Goal: Task Accomplishment & Management: Use online tool/utility

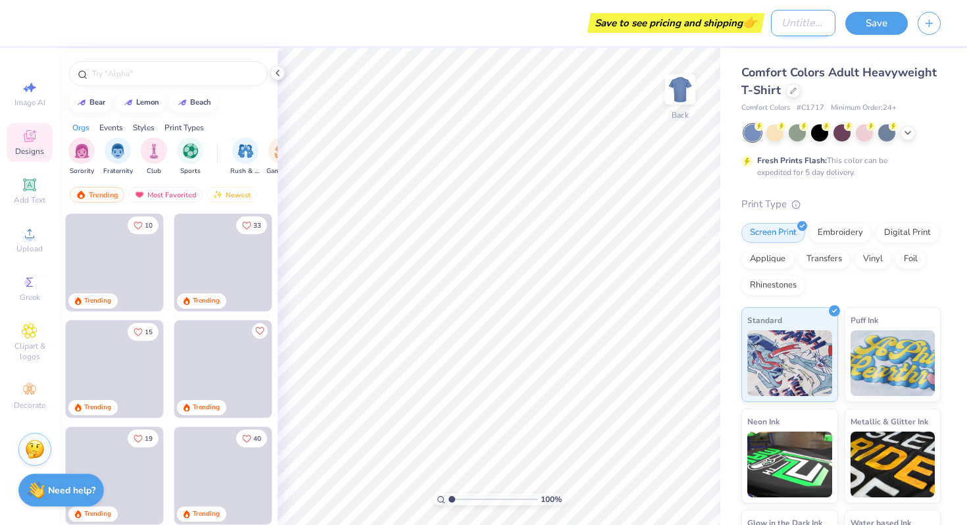
click at [804, 26] on input "Design Title" at bounding box center [803, 23] width 64 height 26
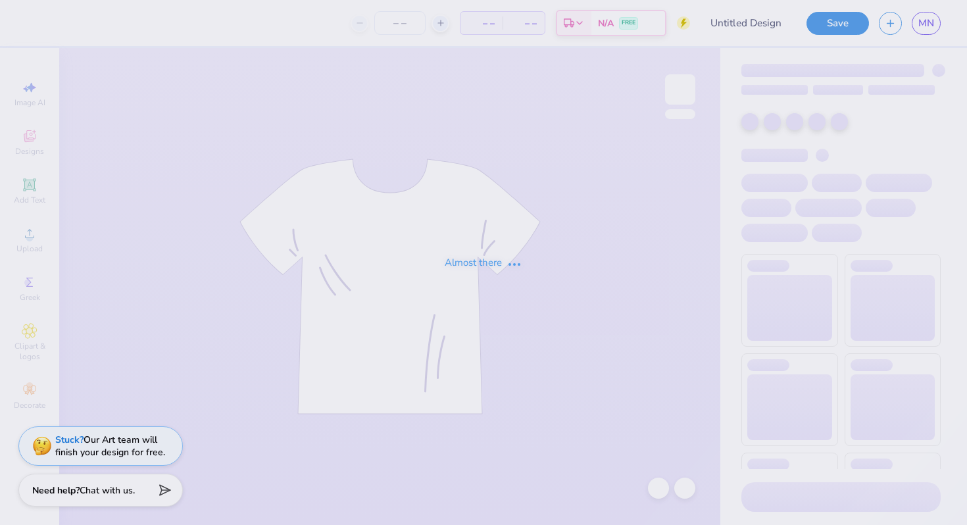
type input "E-board shirts"
type input "25"
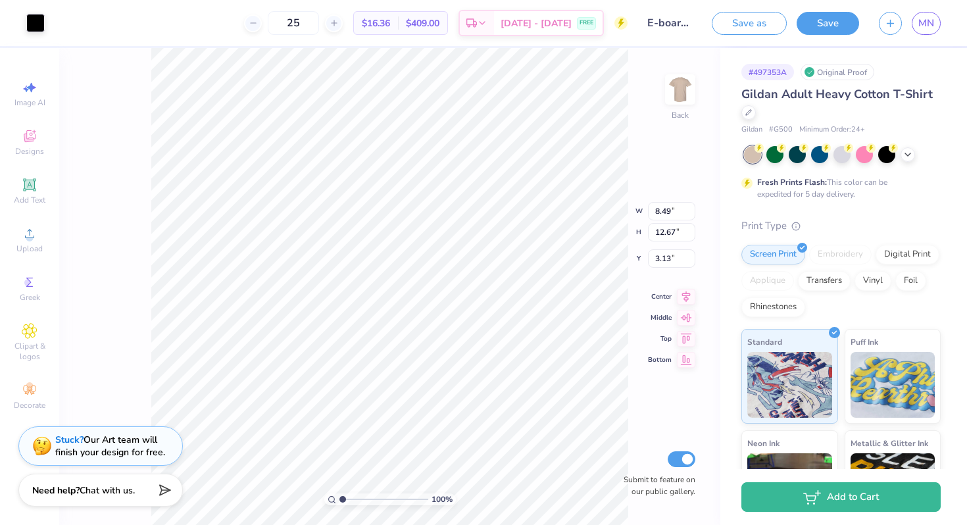
type input "10.51"
type input "1.08"
type input "12.25"
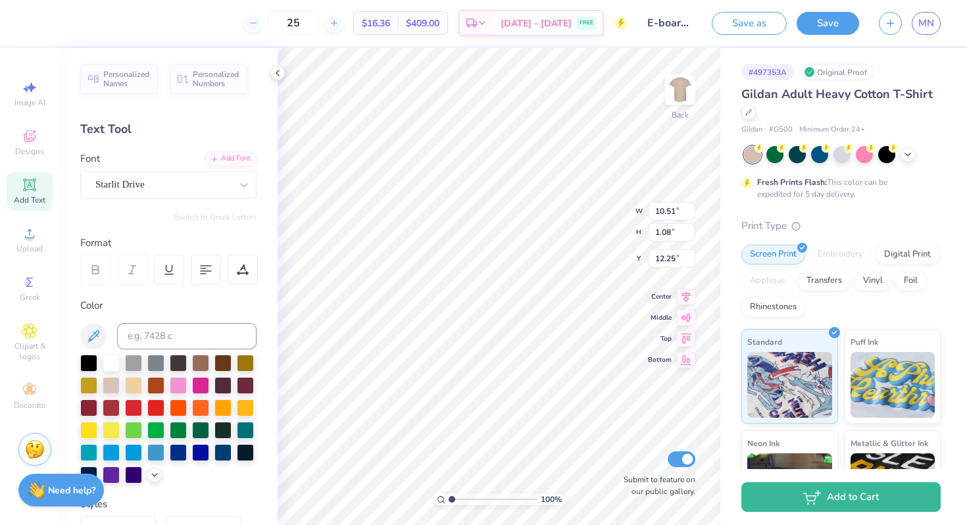
type input "8.49"
type input "12.67"
type input "3.00"
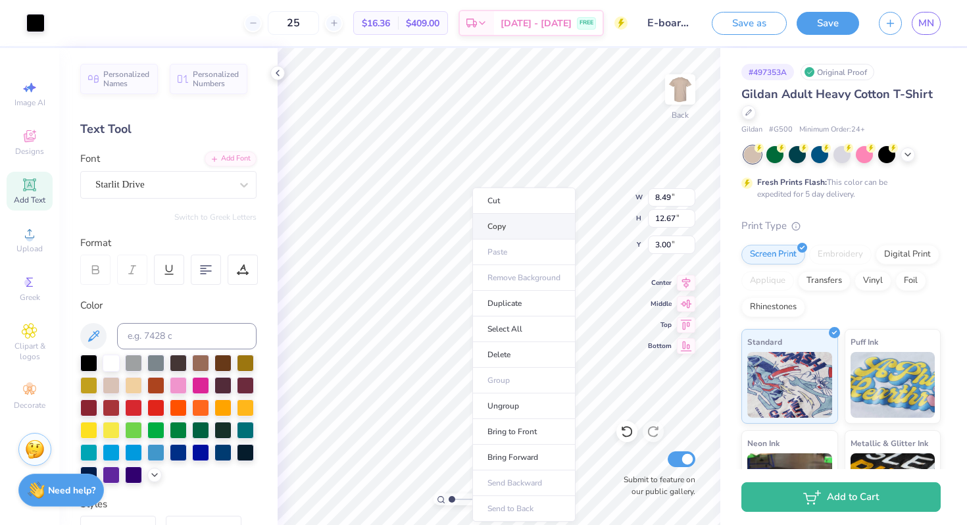
click at [493, 227] on li "Copy" at bounding box center [523, 227] width 103 height 26
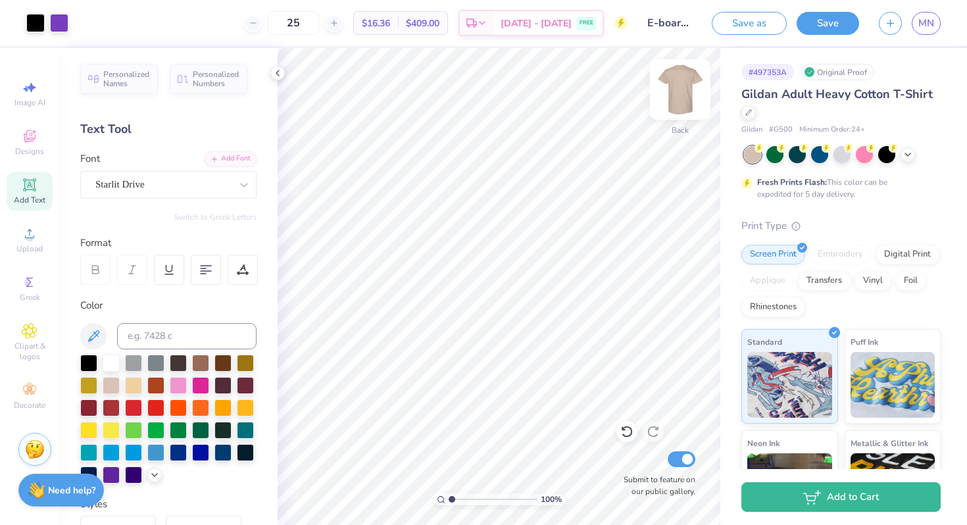
click at [690, 91] on img at bounding box center [680, 89] width 53 height 53
click at [689, 91] on img at bounding box center [680, 89] width 53 height 53
click at [906, 156] on icon at bounding box center [907, 153] width 11 height 11
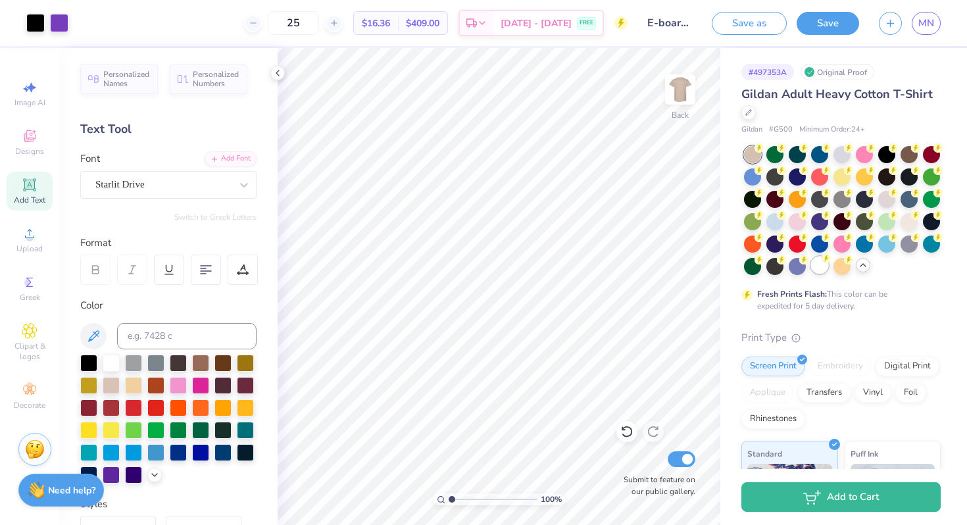
click at [821, 263] on div at bounding box center [819, 265] width 17 height 17
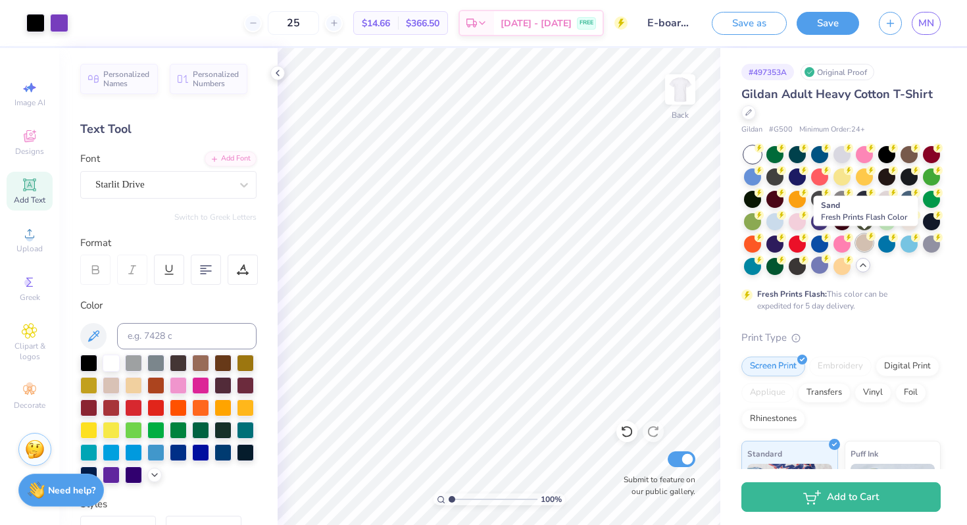
click at [861, 249] on div at bounding box center [864, 242] width 17 height 17
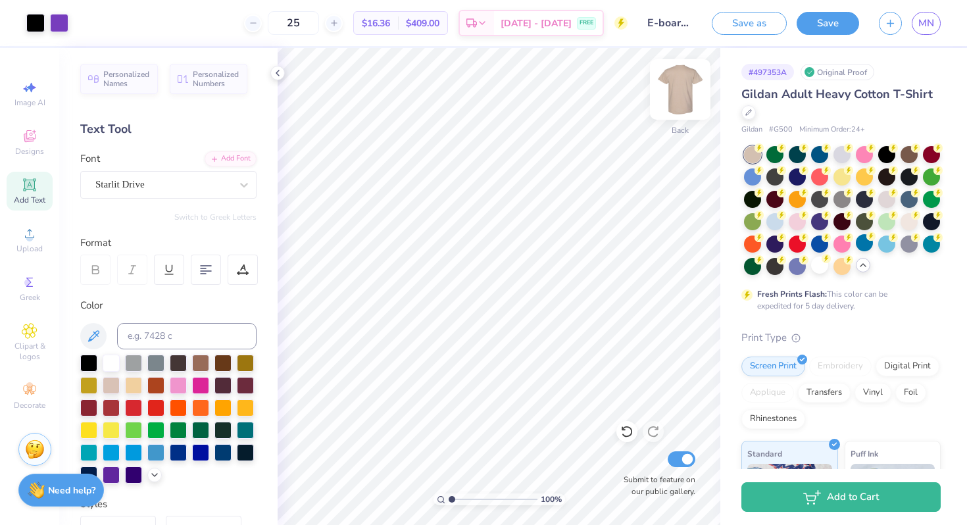
click at [683, 81] on img at bounding box center [680, 89] width 53 height 53
click at [135, 78] on span "Personalized Names" at bounding box center [126, 77] width 47 height 18
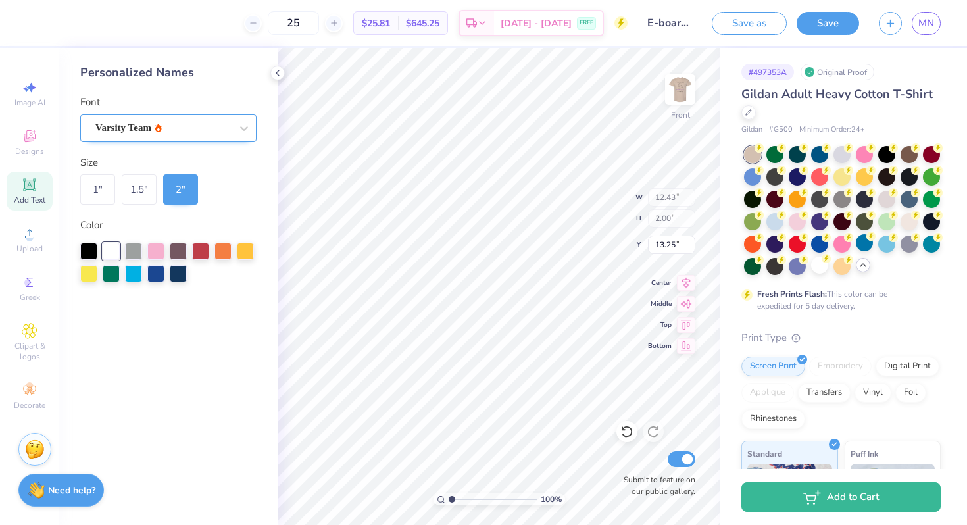
click at [162, 116] on div "Varsity Team" at bounding box center [168, 128] width 176 height 28
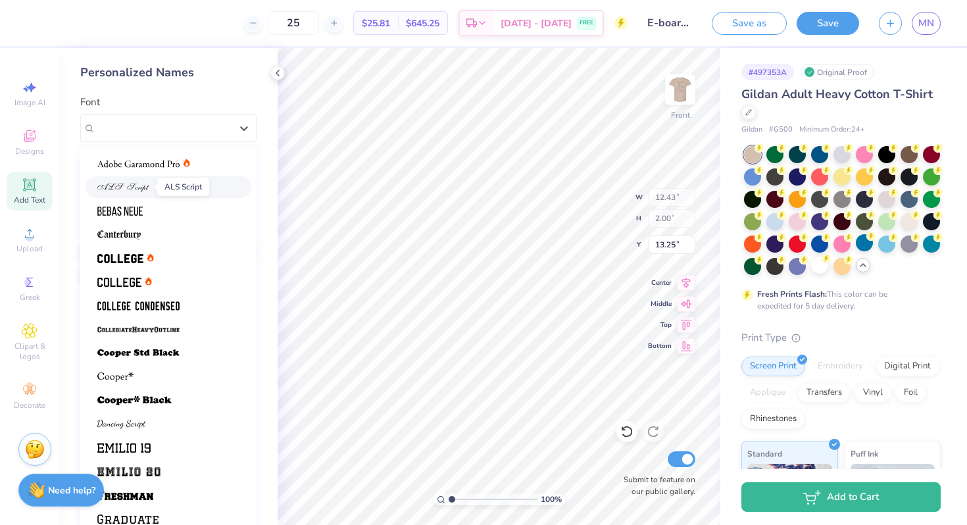
click at [147, 183] on img at bounding box center [123, 187] width 52 height 9
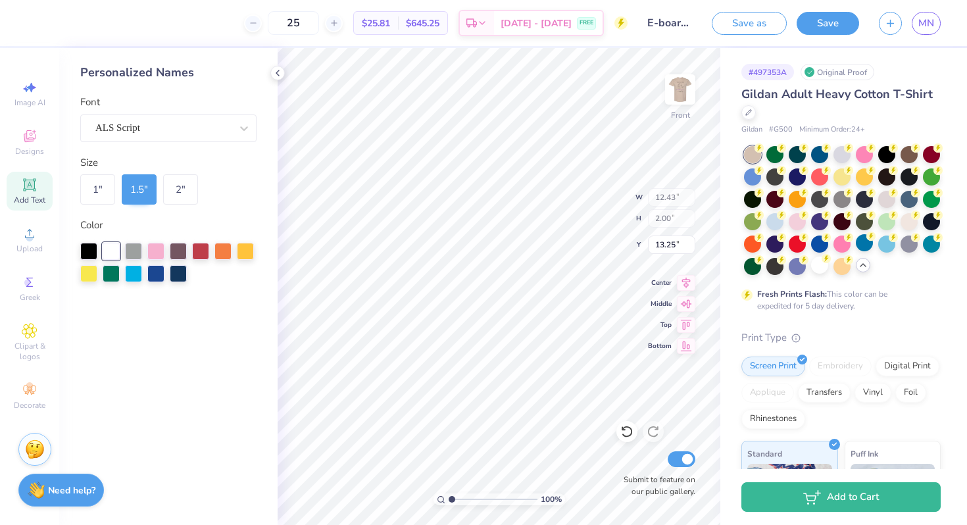
type input "10.94"
type input "1.50"
type input "13.50"
click at [166, 130] on div "ALS Script" at bounding box center [163, 128] width 138 height 20
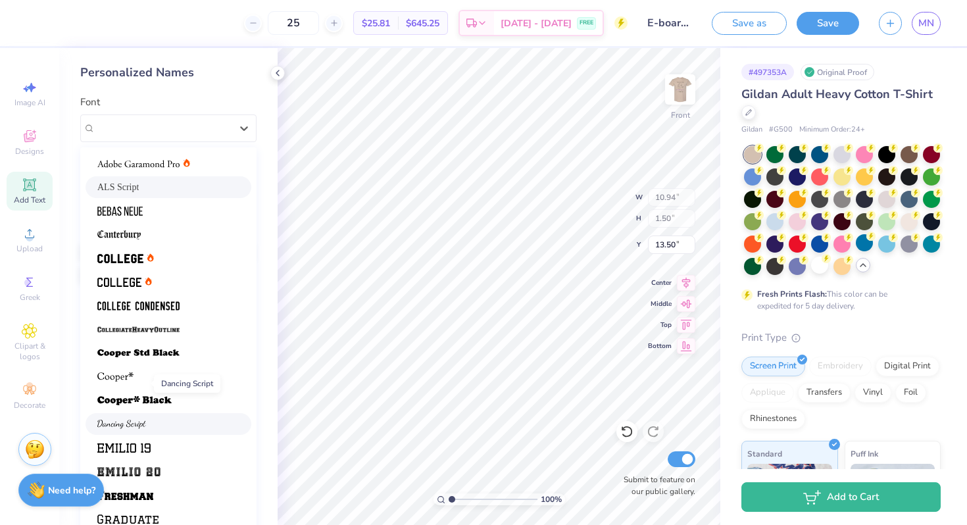
scroll to position [89, 0]
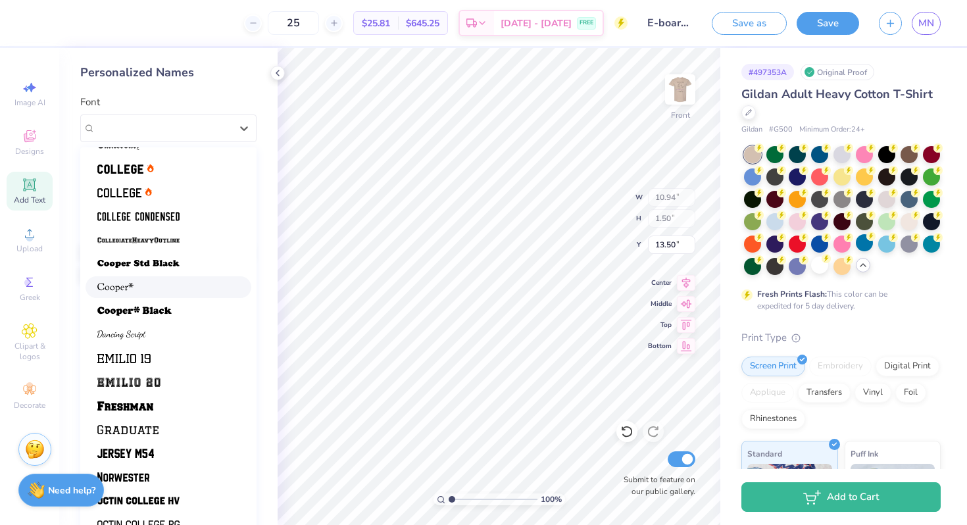
click at [140, 289] on div at bounding box center [168, 287] width 142 height 14
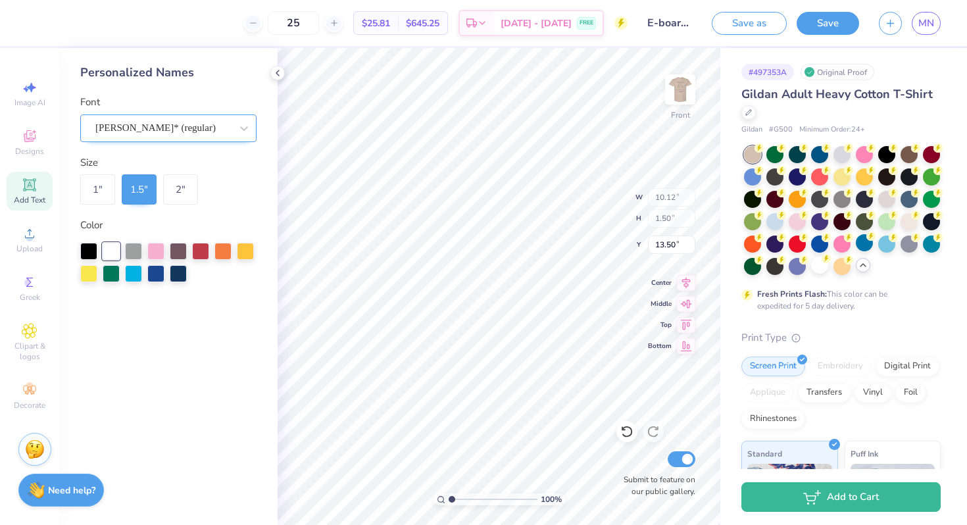
click at [178, 135] on div at bounding box center [162, 128] width 135 height 18
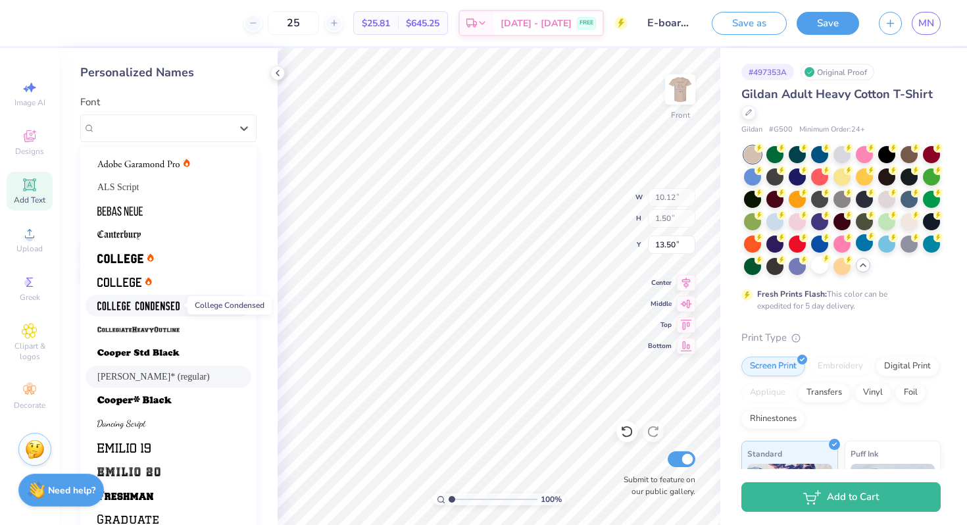
click at [145, 305] on img at bounding box center [138, 305] width 82 height 9
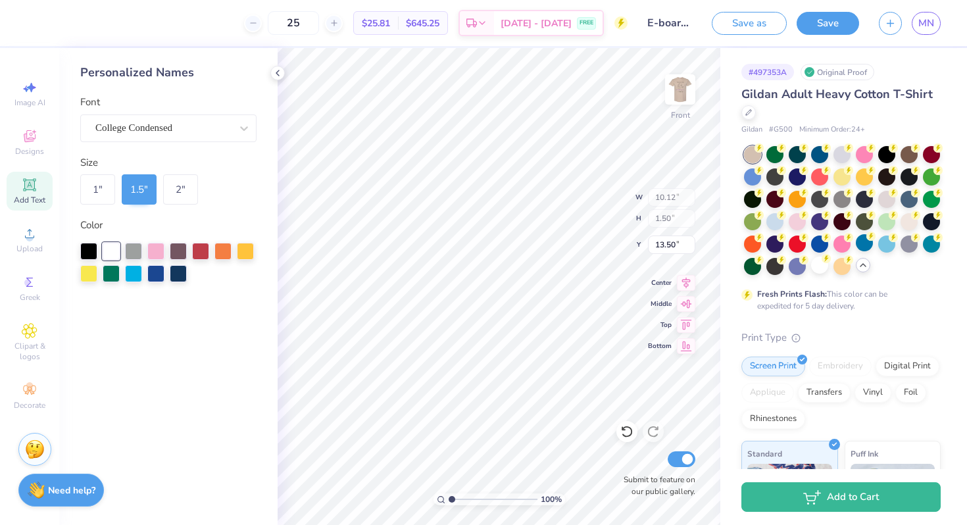
type input "7.18"
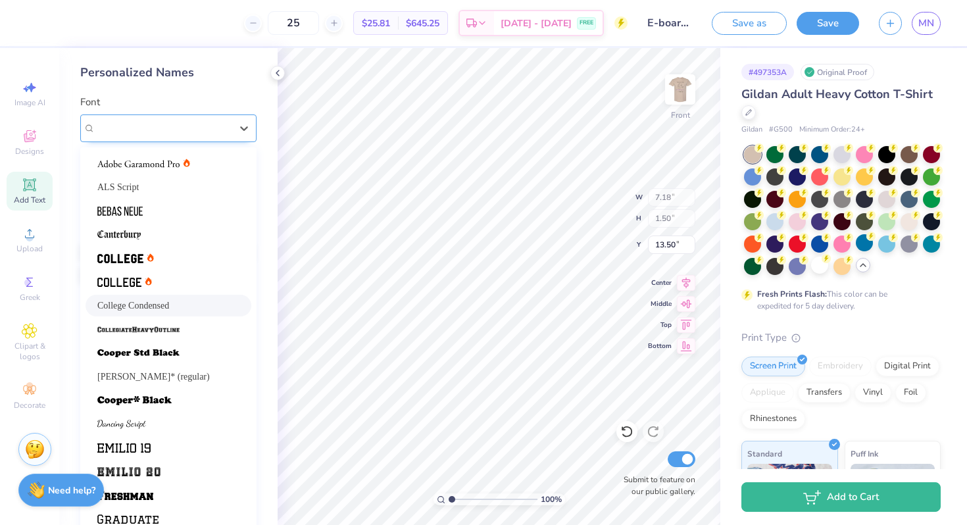
click at [160, 122] on div "College Condensed" at bounding box center [163, 128] width 138 height 20
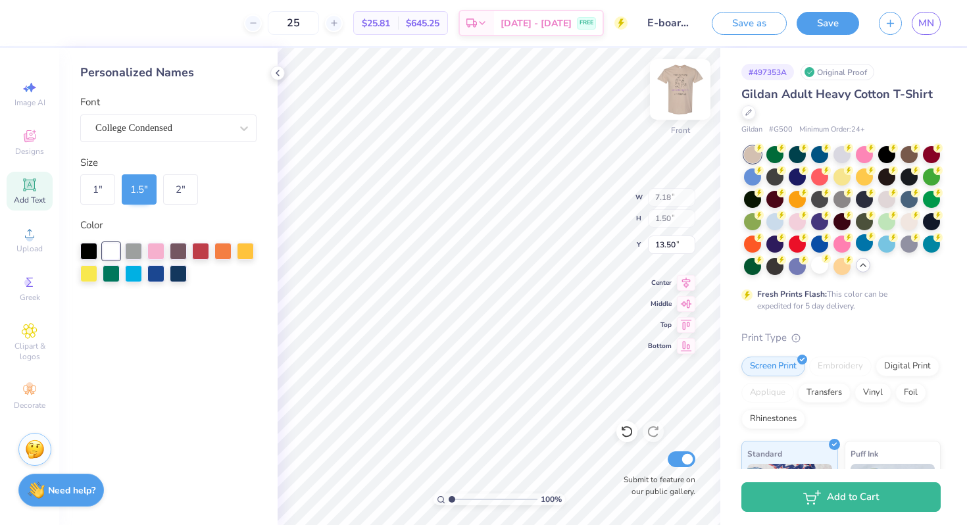
click at [673, 78] on img at bounding box center [680, 89] width 53 height 53
click at [676, 77] on img at bounding box center [680, 89] width 53 height 53
click at [676, 77] on img at bounding box center [680, 89] width 26 height 26
click at [675, 78] on img at bounding box center [680, 89] width 53 height 53
click at [683, 102] on img at bounding box center [680, 89] width 53 height 53
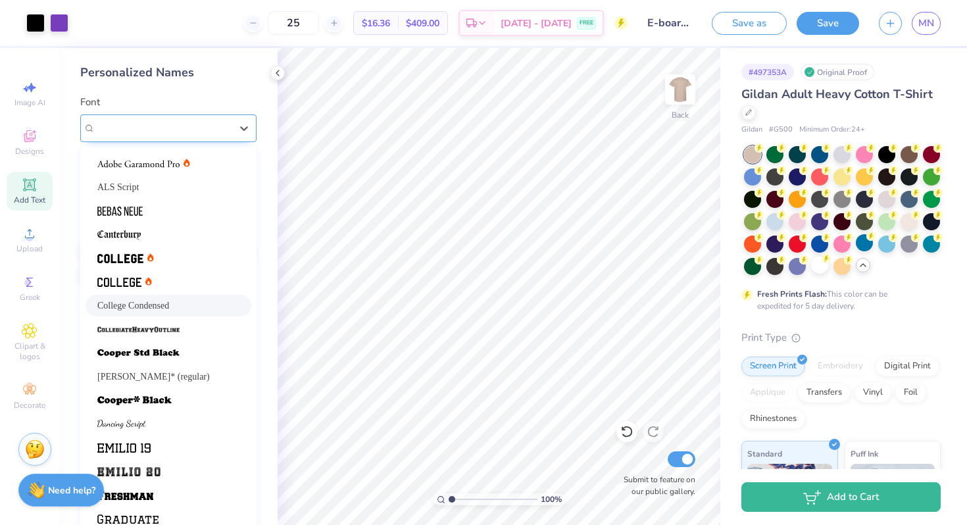
click at [155, 133] on div "College Condensed" at bounding box center [163, 128] width 138 height 20
click at [145, 378] on span "Cooper* (regular)" at bounding box center [153, 377] width 112 height 14
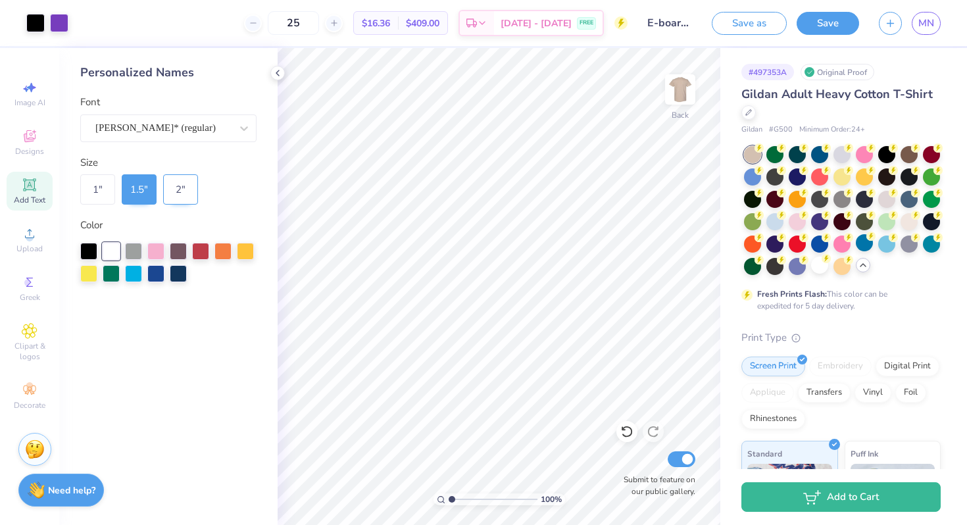
click at [178, 185] on div "2 "" at bounding box center [180, 189] width 35 height 30
click at [146, 180] on div "1.5 "" at bounding box center [139, 189] width 35 height 30
click at [278, 72] on icon at bounding box center [277, 73] width 11 height 11
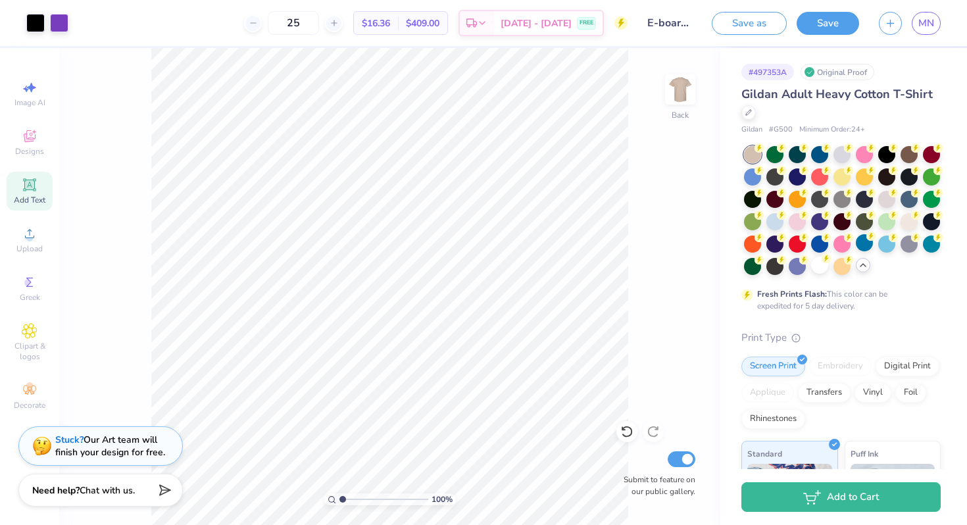
click at [26, 195] on span "Add Text" at bounding box center [30, 200] width 32 height 11
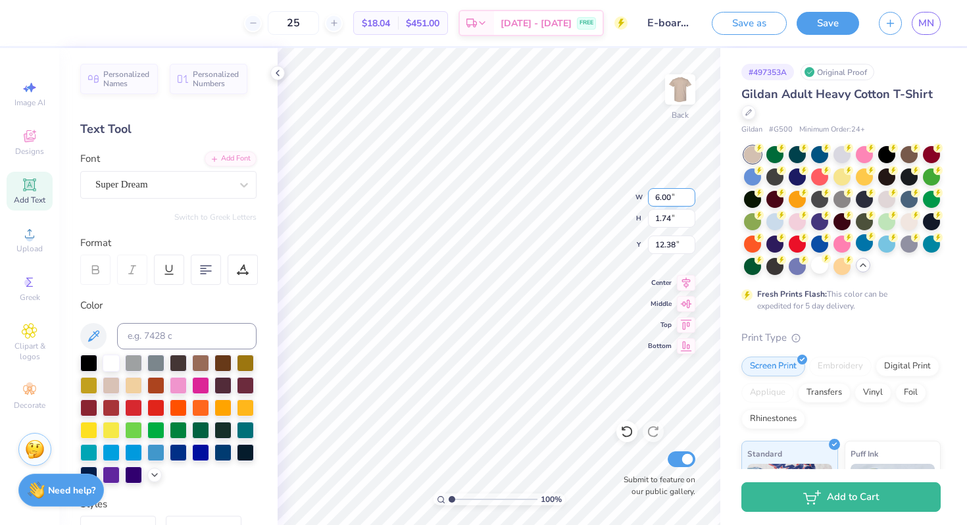
type input "16.68"
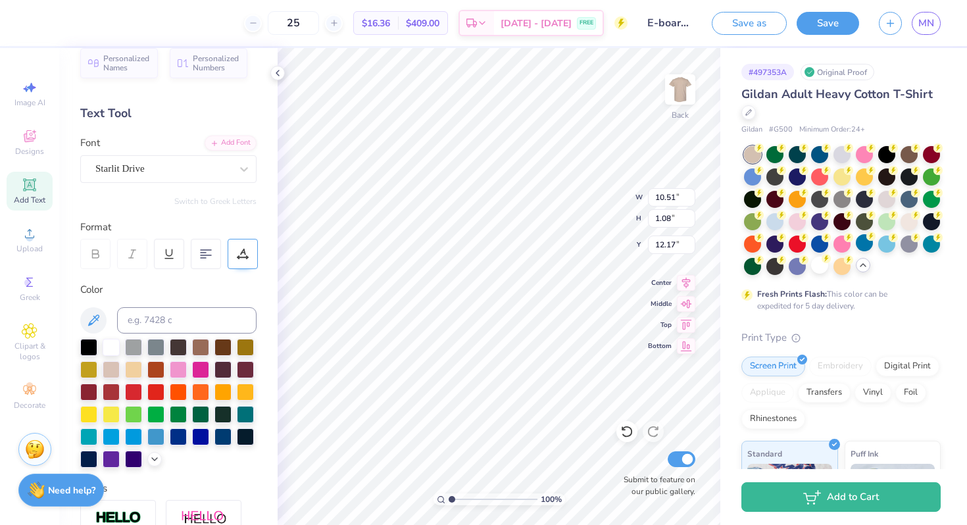
scroll to position [1, 3]
click at [202, 258] on 379 at bounding box center [203, 258] width 5 height 0
type textarea "Women's Health Organization"
click at [628, 435] on icon at bounding box center [626, 431] width 13 height 13
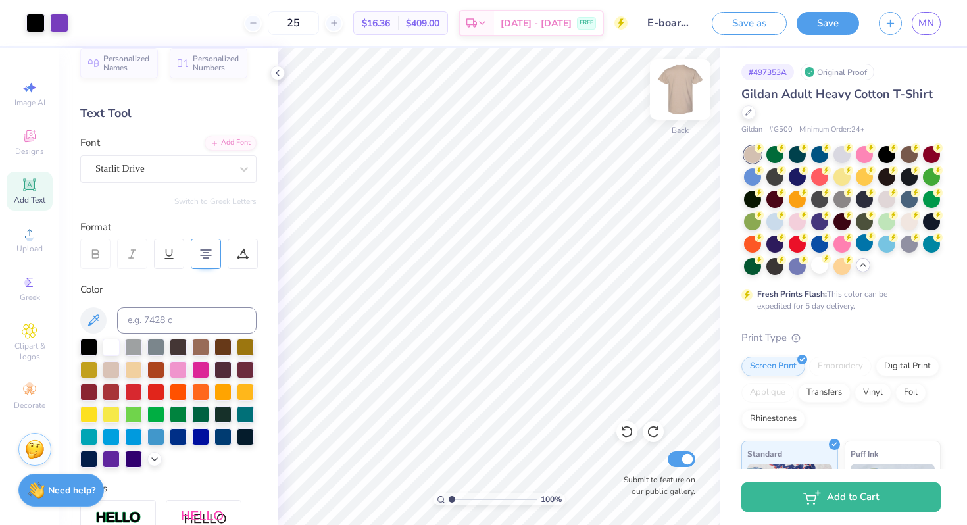
click at [681, 102] on img at bounding box center [680, 89] width 53 height 53
